Goal: Check status

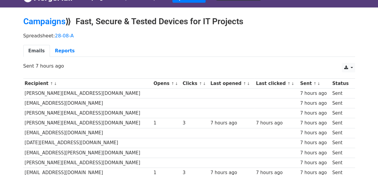
scroll to position [11, 0]
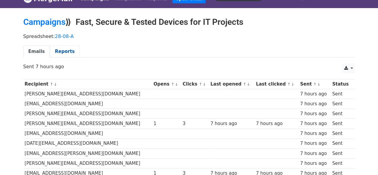
click at [67, 50] on link "Reports" at bounding box center [65, 51] width 30 height 12
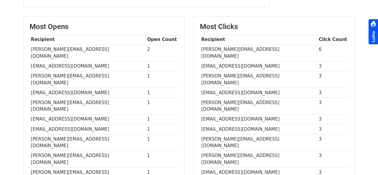
scroll to position [137, 0]
click at [240, 48] on td "[PERSON_NAME][EMAIL_ADDRESS][DOMAIN_NAME]" at bounding box center [259, 52] width 118 height 17
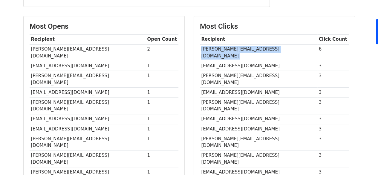
click at [240, 48] on td "[PERSON_NAME][EMAIL_ADDRESS][DOMAIN_NAME]" at bounding box center [259, 52] width 118 height 17
copy tr "[PERSON_NAME][EMAIL_ADDRESS][DOMAIN_NAME]"
